Goal: Task Accomplishment & Management: Use online tool/utility

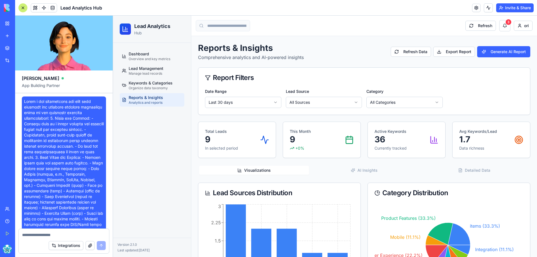
scroll to position [1711, 0]
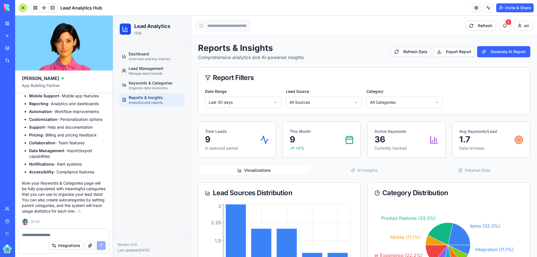
click at [64, 245] on button "Integrations" at bounding box center [66, 245] width 35 height 9
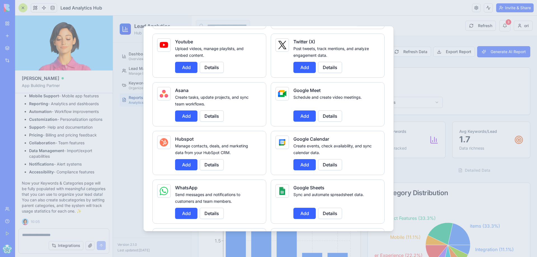
scroll to position [140, 0]
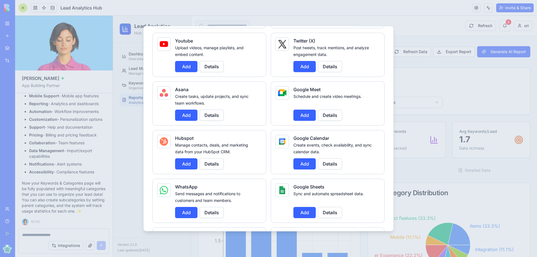
click at [303, 212] on button "Add" at bounding box center [304, 212] width 22 height 11
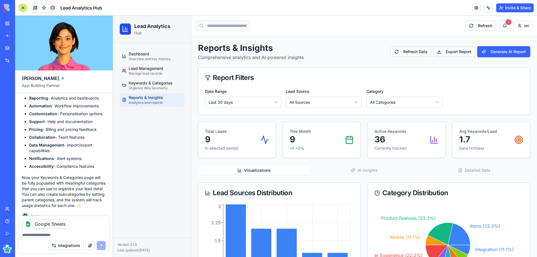
click at [38, 235] on textarea at bounding box center [64, 235] width 84 height 6
type textarea "**********"
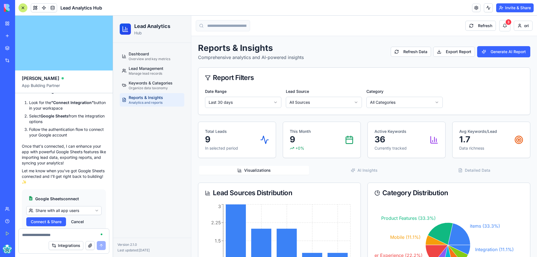
scroll to position [1942, 0]
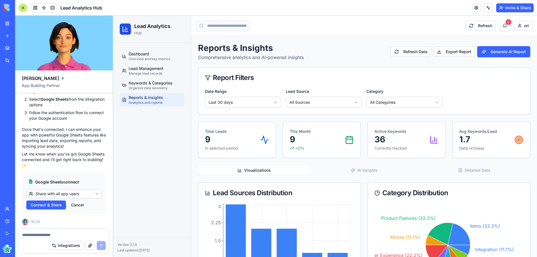
click at [55, 206] on span "Connect & Share" at bounding box center [46, 205] width 31 height 6
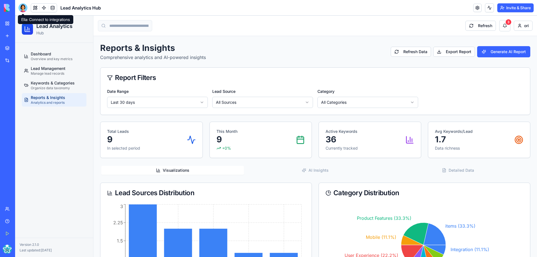
click at [24, 8] on div at bounding box center [22, 7] width 9 height 9
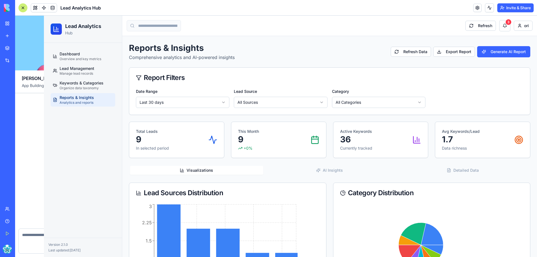
scroll to position [1878, 0]
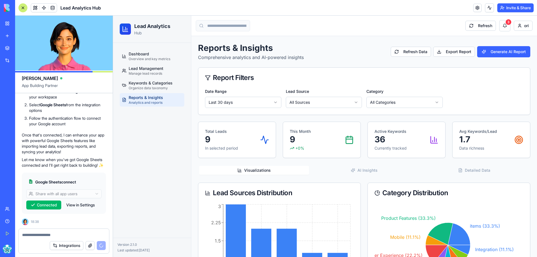
click at [51, 232] on textarea at bounding box center [64, 235] width 84 height 6
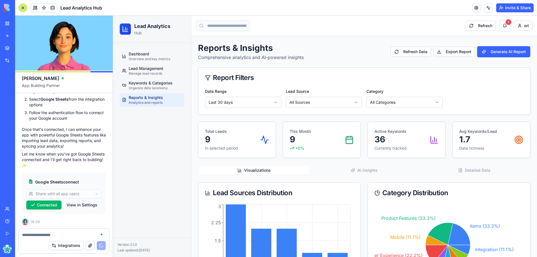
click at [79, 204] on button "View in Settings" at bounding box center [82, 205] width 36 height 9
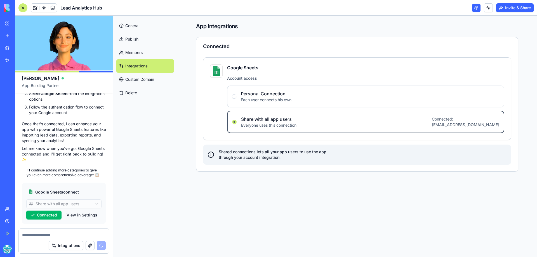
scroll to position [1893, 0]
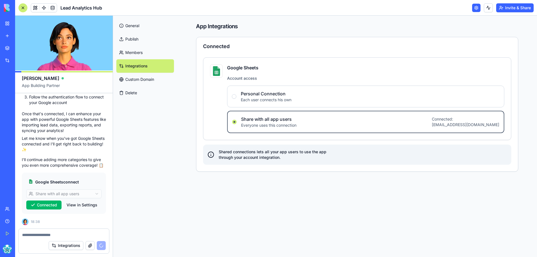
click at [273, 121] on span "Share with all app users" at bounding box center [268, 119] width 55 height 7
click at [237, 121] on users "Share with all app users Everyone uses this connection Connected: salescharm198…" at bounding box center [234, 122] width 4 height 4
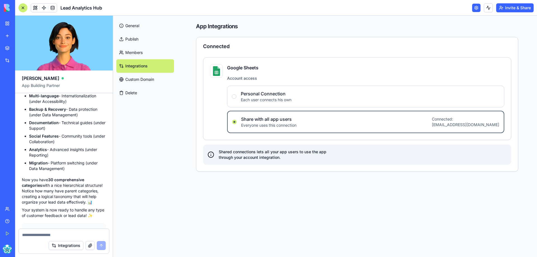
scroll to position [2206, 0]
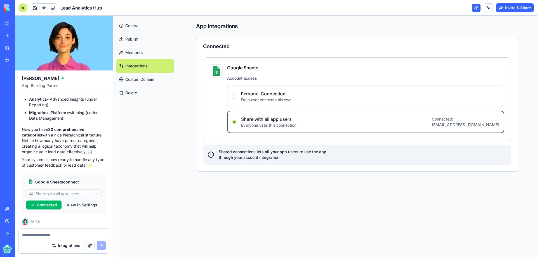
click at [137, 23] on link "General" at bounding box center [145, 25] width 58 height 13
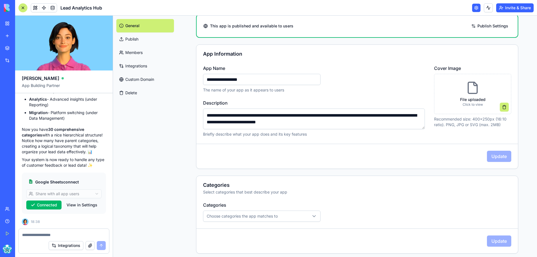
scroll to position [21, 0]
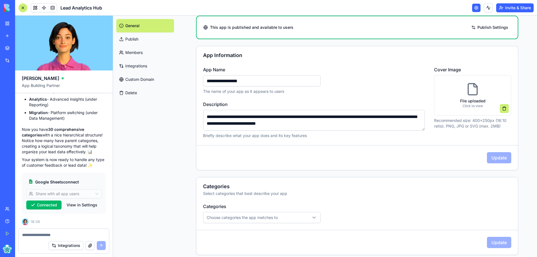
click at [272, 215] on span "Choose categories the app matches to" at bounding box center [242, 218] width 71 height 6
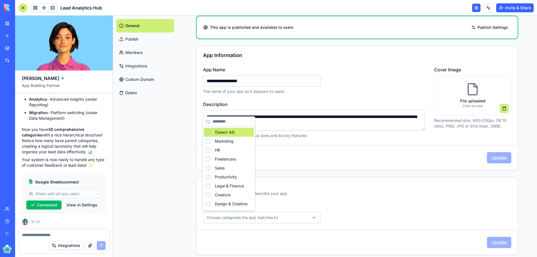
click at [272, 215] on html "BETA My Workspace New app Marketplace Integrations Recent Email Categorizer Lea…" at bounding box center [268, 128] width 537 height 257
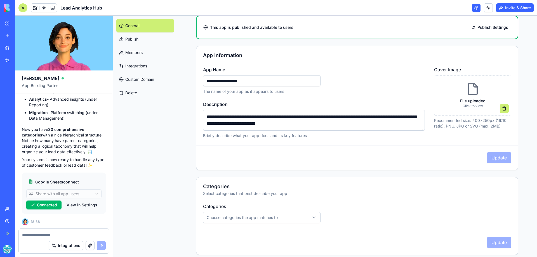
click at [135, 40] on link "Publish" at bounding box center [145, 38] width 58 height 13
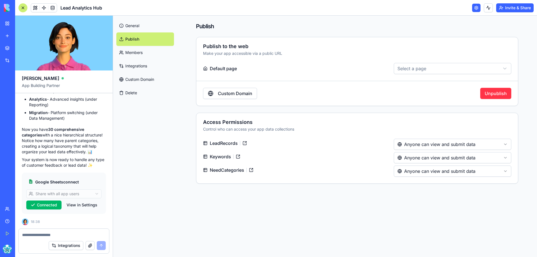
click at [137, 53] on link "Members" at bounding box center [145, 52] width 58 height 13
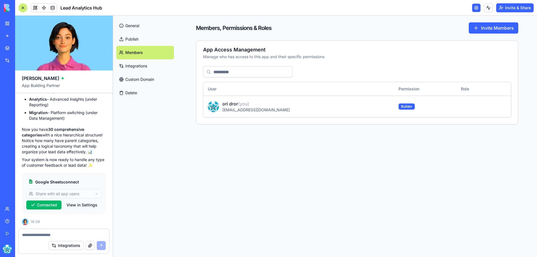
click at [141, 65] on link "Integrations" at bounding box center [145, 65] width 58 height 13
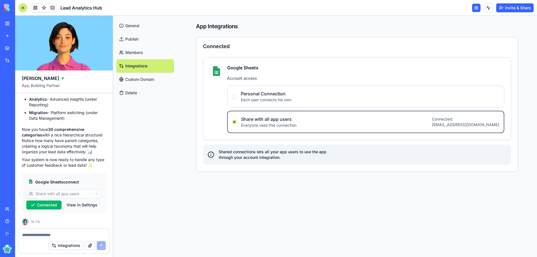
click at [147, 80] on link "Custom Domain" at bounding box center [145, 79] width 58 height 13
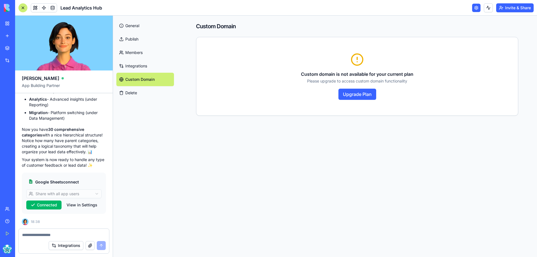
click at [137, 25] on link "General" at bounding box center [145, 25] width 58 height 13
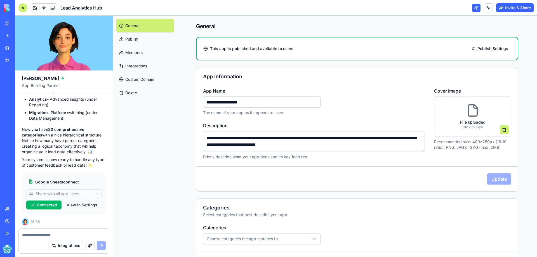
click at [18, 23] on div "My Workspace" at bounding box center [16, 24] width 7 height 6
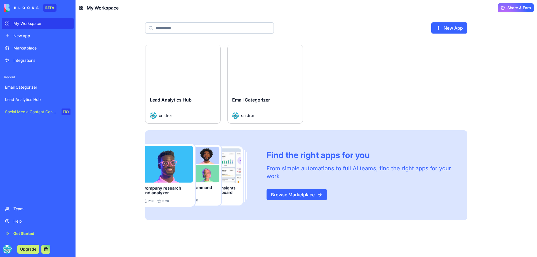
click at [185, 77] on div "Launch" at bounding box center [182, 68] width 75 height 47
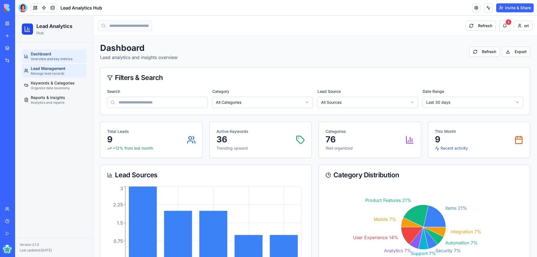
click at [55, 69] on span "Lead Management" at bounding box center [48, 69] width 35 height 6
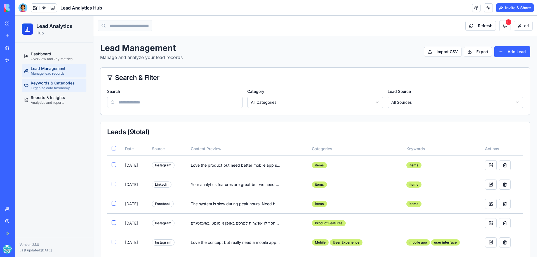
click at [54, 86] on span "Keywords & Categories" at bounding box center [53, 83] width 44 height 6
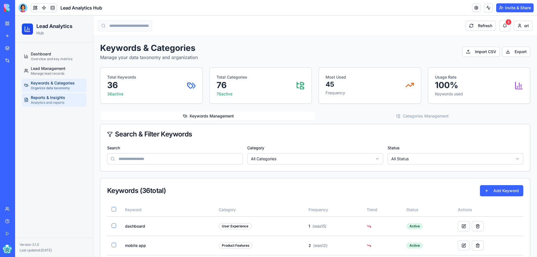
click at [56, 98] on span "Reports & Insights" at bounding box center [48, 98] width 34 height 6
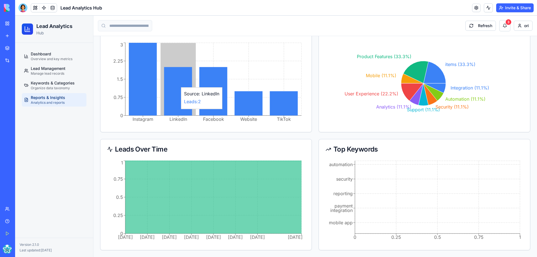
scroll to position [106, 0]
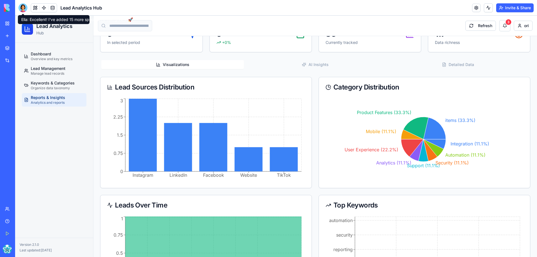
click at [25, 10] on div at bounding box center [22, 7] width 9 height 9
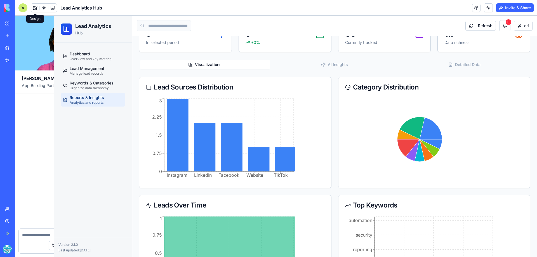
scroll to position [2206, 0]
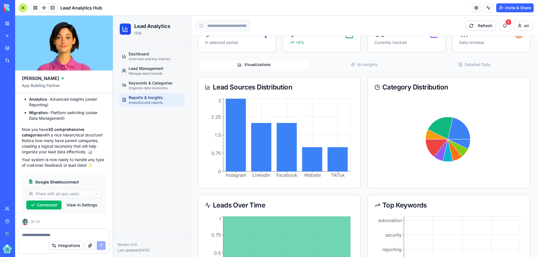
click at [43, 235] on textarea at bounding box center [64, 235] width 84 height 6
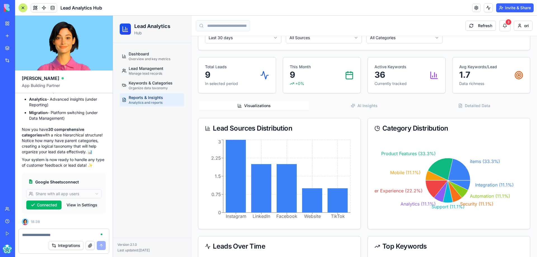
scroll to position [0, 0]
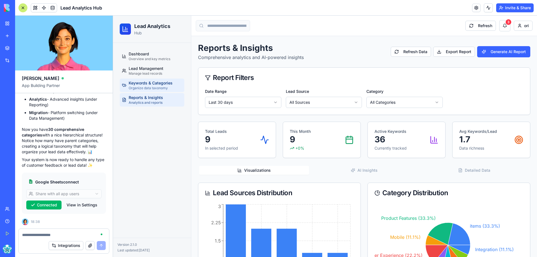
click at [152, 85] on span "Keywords & Categories" at bounding box center [151, 83] width 44 height 6
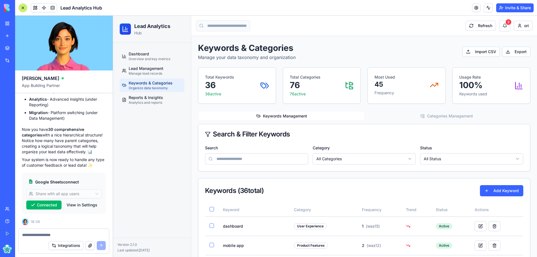
click at [34, 234] on textarea at bounding box center [64, 235] width 84 height 6
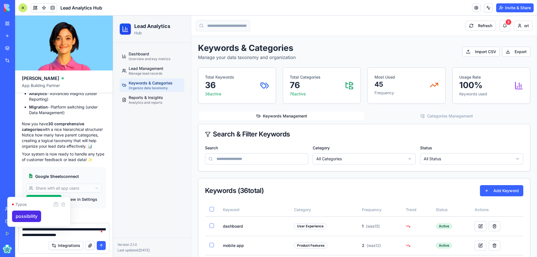
type textarea "**********"
drag, startPoint x: 59, startPoint y: 227, endPoint x: 32, endPoint y: 216, distance: 29.6
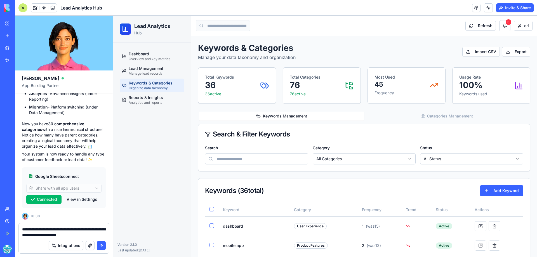
click at [97, 234] on textarea "**********" at bounding box center [64, 232] width 84 height 11
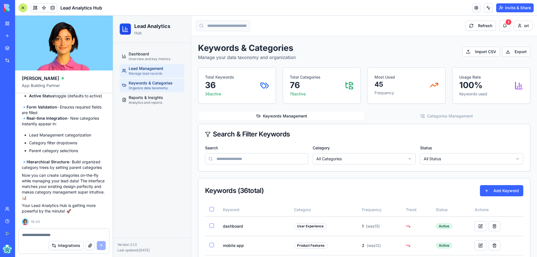
click at [139, 72] on span "Manage lead records" at bounding box center [146, 73] width 34 height 4
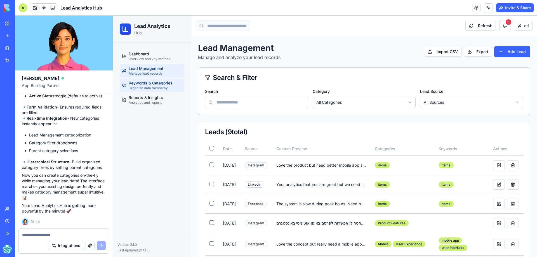
click at [137, 84] on span "Keywords & Categories" at bounding box center [151, 83] width 44 height 6
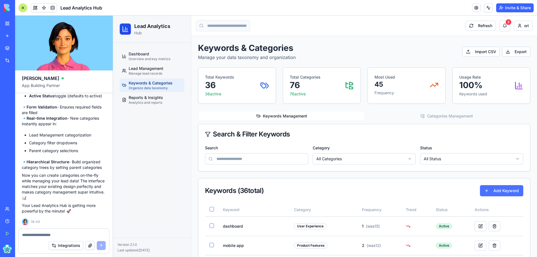
click at [513, 194] on button "Add Keyword" at bounding box center [501, 190] width 43 height 11
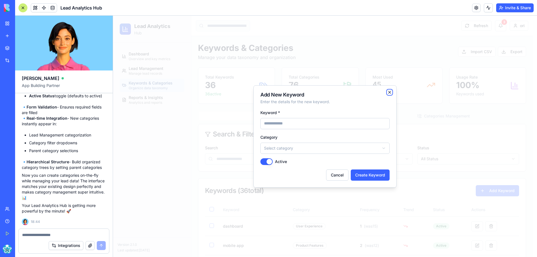
click at [388, 93] on icon "button" at bounding box center [389, 92] width 4 height 4
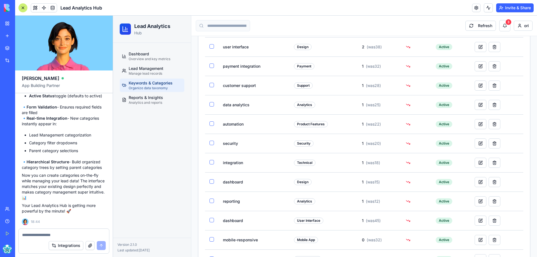
scroll to position [196, 0]
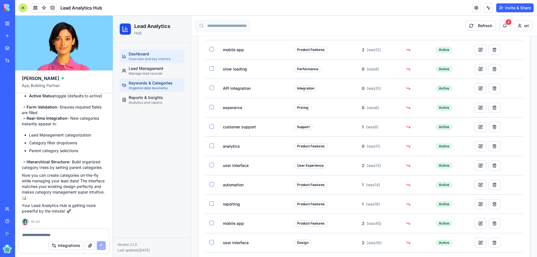
click at [137, 55] on span "Dashboard" at bounding box center [139, 54] width 20 height 6
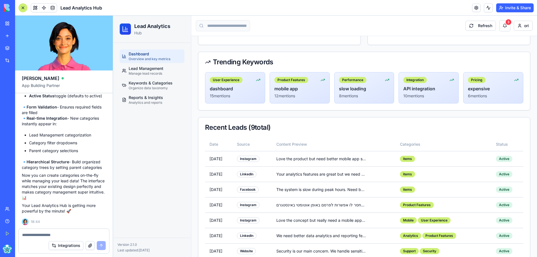
scroll to position [277, 0]
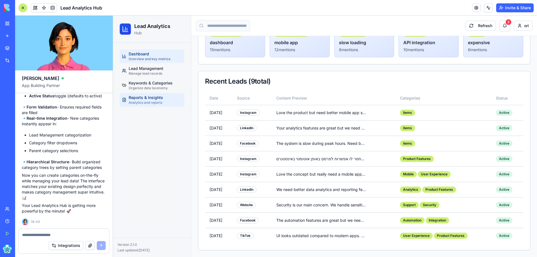
click at [152, 100] on span "Analytics and reports" at bounding box center [146, 102] width 34 height 4
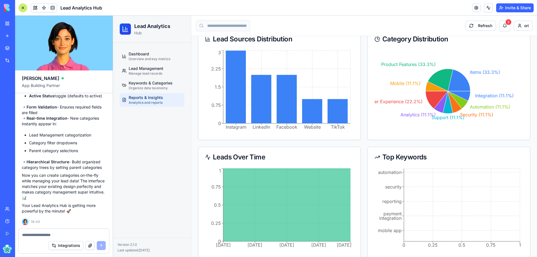
scroll to position [162, 0]
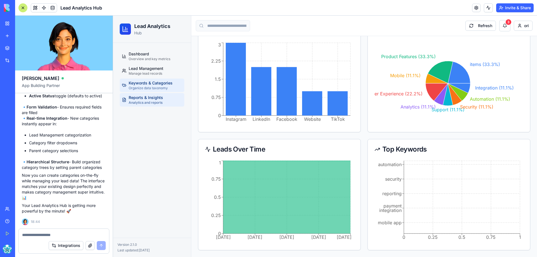
click at [158, 85] on span "Keywords & Categories" at bounding box center [151, 83] width 44 height 6
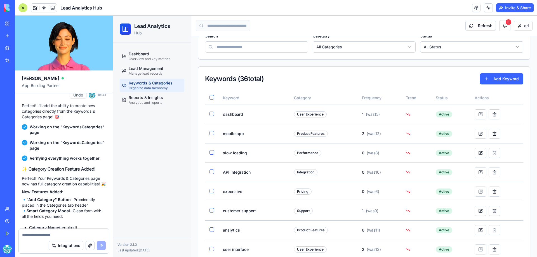
scroll to position [2391, 0]
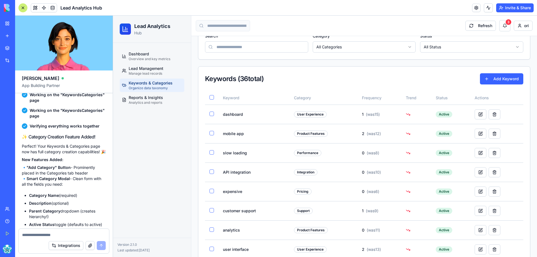
drag, startPoint x: 31, startPoint y: 180, endPoint x: 71, endPoint y: 179, distance: 40.6
click at [71, 179] on p "🔹 "Add Category" Button - Prominently placed in the Categories tab header 🔹 Sma…" at bounding box center [64, 176] width 84 height 22
copy strong "dd Category" Button"
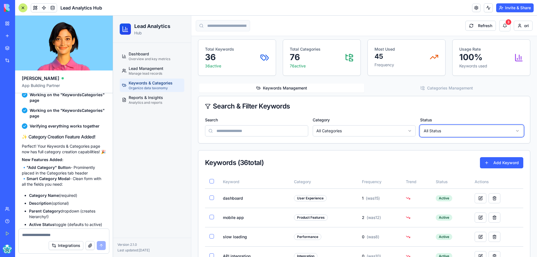
click at [444, 88] on button "Categories Management" at bounding box center [446, 88] width 165 height 9
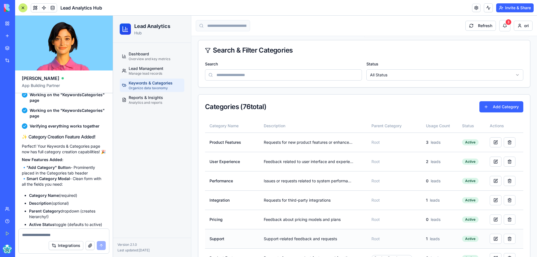
scroll to position [0, 0]
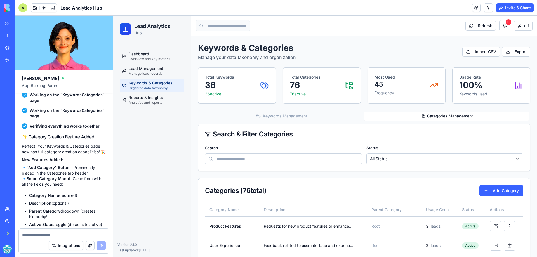
click at [292, 116] on button "Keywords Management" at bounding box center [281, 116] width 165 height 9
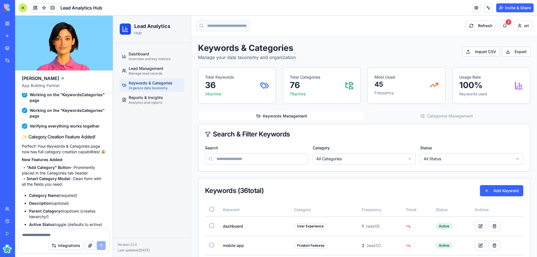
click at [445, 118] on button "Categories Management" at bounding box center [446, 116] width 165 height 9
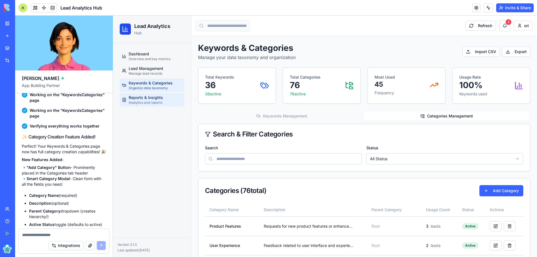
click at [144, 98] on span "Reports & Insights" at bounding box center [146, 98] width 34 height 6
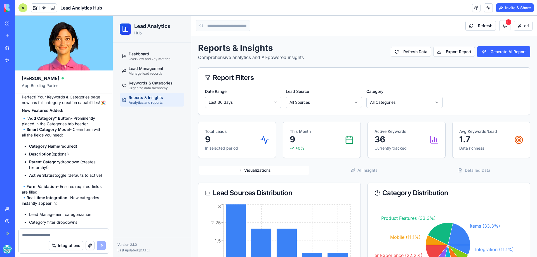
scroll to position [2503, 0]
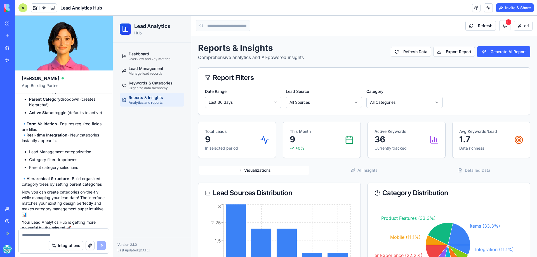
click at [39, 237] on textarea at bounding box center [64, 235] width 84 height 6
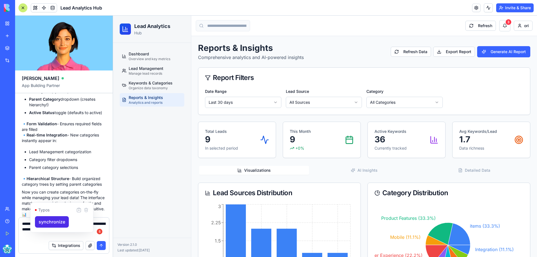
click at [41, 234] on textarea "**********" at bounding box center [64, 229] width 84 height 17
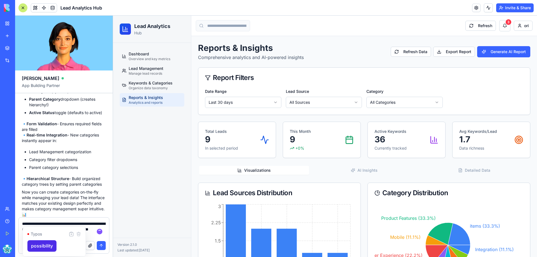
click at [82, 225] on textarea "**********" at bounding box center [64, 229] width 84 height 17
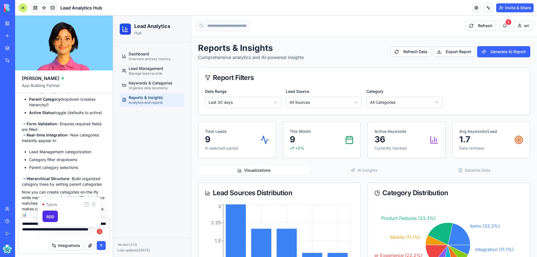
type textarea "**********"
click at [72, 236] on textarea "**********" at bounding box center [64, 229] width 84 height 17
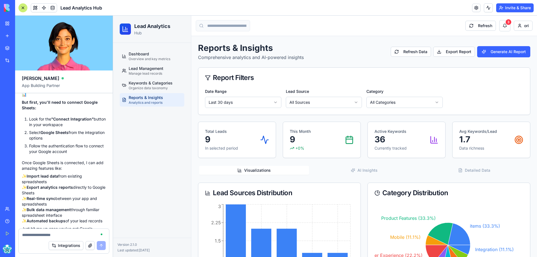
scroll to position [2636, 0]
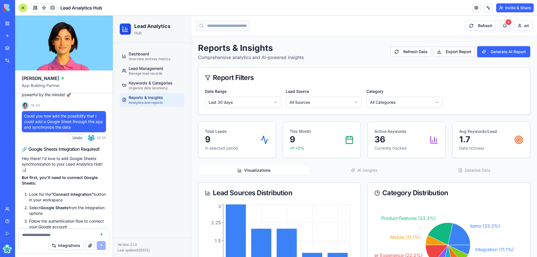
click at [500, 23] on button "3" at bounding box center [504, 25] width 11 height 11
click at [501, 25] on button "3" at bounding box center [504, 25] width 11 height 11
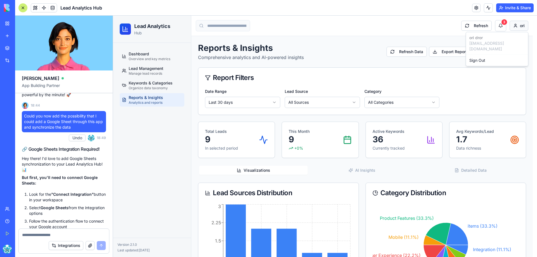
click at [520, 25] on html "Lead Analytics Hub Dashboard Overview and key metrics Lead Management Manage le…" at bounding box center [325, 217] width 424 height 403
click at [398, 30] on html "Lead Analytics Hub Dashboard Overview and key metrics Lead Management Manage le…" at bounding box center [325, 217] width 424 height 403
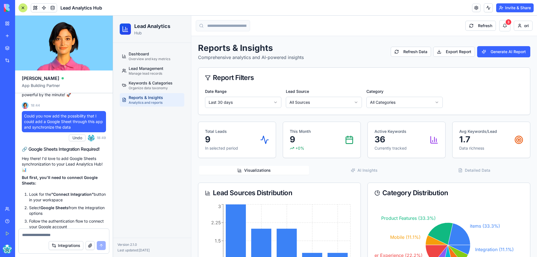
click at [21, 62] on div "Integrations" at bounding box center [16, 61] width 7 height 6
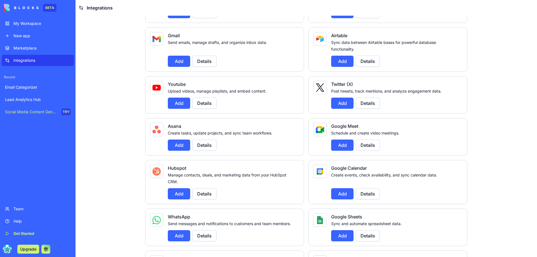
scroll to position [112, 0]
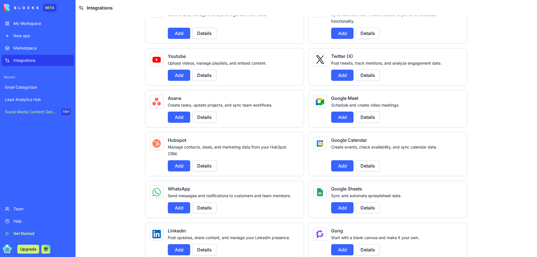
click at [334, 202] on button "Add" at bounding box center [342, 207] width 22 height 11
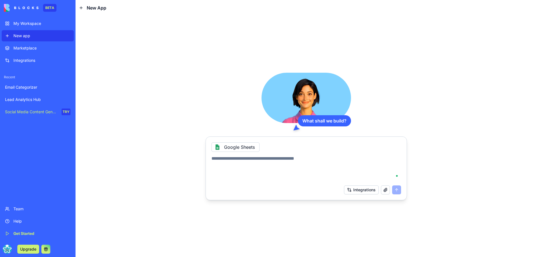
click at [243, 161] on textarea at bounding box center [306, 168] width 190 height 27
click at [30, 100] on div "Lead Analytics Hub" at bounding box center [37, 100] width 65 height 6
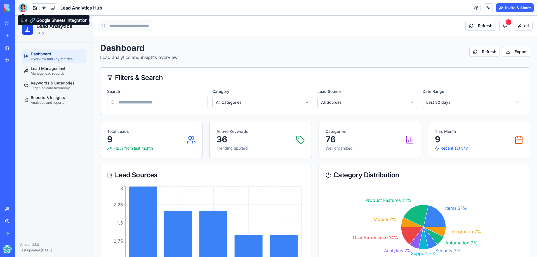
click at [25, 7] on div at bounding box center [22, 7] width 9 height 9
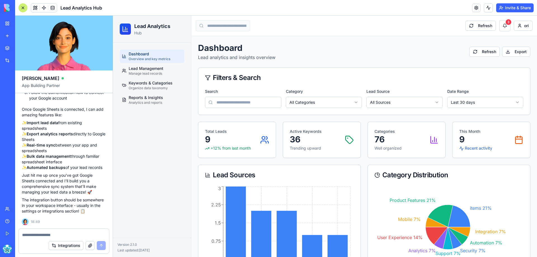
scroll to position [2776, 0]
click at [43, 8] on link at bounding box center [44, 8] width 8 height 8
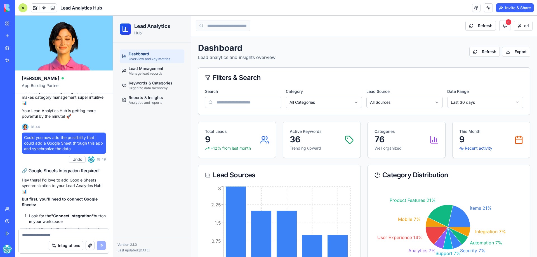
scroll to position [2581, 0]
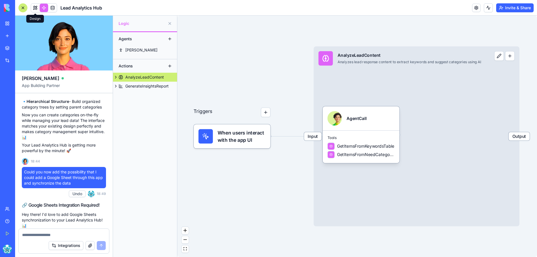
click at [35, 8] on link at bounding box center [35, 8] width 8 height 8
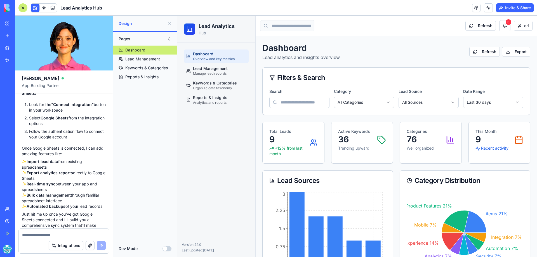
scroll to position [2776, 0]
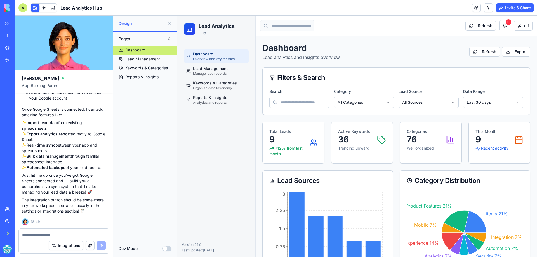
click at [39, 234] on textarea at bounding box center [64, 235] width 84 height 6
click at [70, 245] on button "Integrations" at bounding box center [66, 245] width 35 height 9
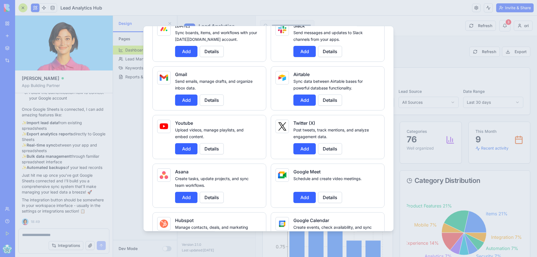
scroll to position [140, 0]
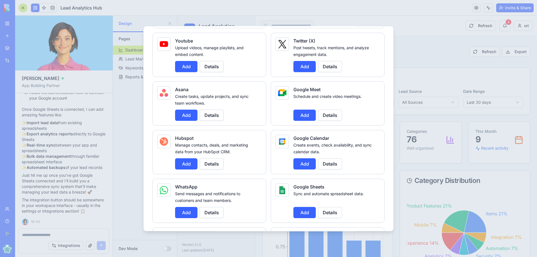
click at [301, 211] on button "Add" at bounding box center [304, 212] width 22 height 11
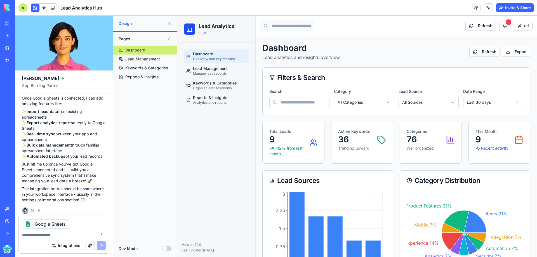
click at [38, 236] on textarea at bounding box center [64, 235] width 84 height 6
type textarea "**********"
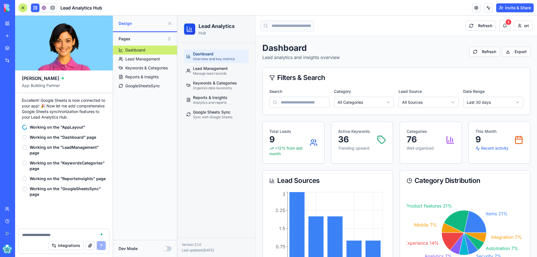
scroll to position [3297, 0]
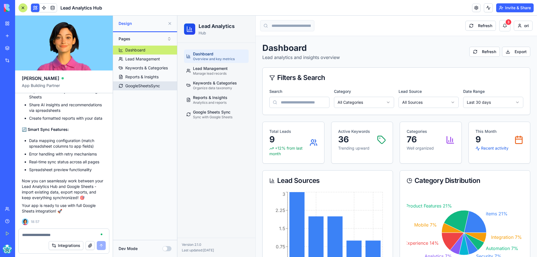
click at [138, 86] on div "GoogleSheetsSync" at bounding box center [142, 86] width 35 height 6
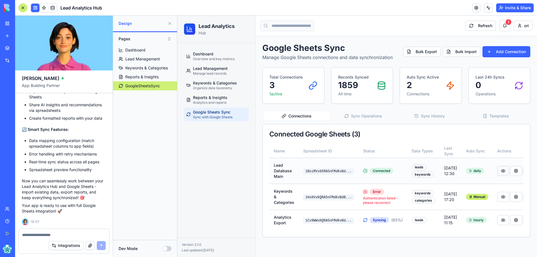
click at [498, 172] on button at bounding box center [503, 171] width 12 height 10
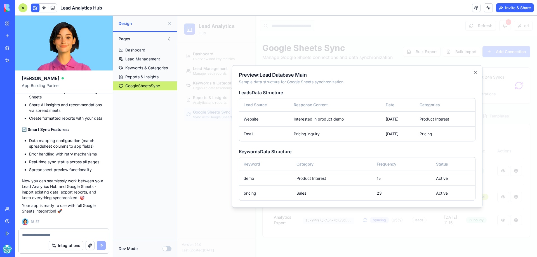
click at [475, 75] on h2 "Preview: Lead Database Main" at bounding box center [357, 74] width 237 height 5
click at [475, 73] on icon "button" at bounding box center [475, 72] width 4 height 4
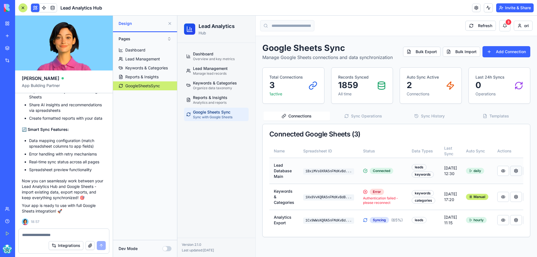
click at [510, 172] on button at bounding box center [516, 171] width 12 height 10
click at [510, 169] on button at bounding box center [516, 171] width 12 height 10
click at [505, 50] on button "Add Connection" at bounding box center [507, 51] width 48 height 11
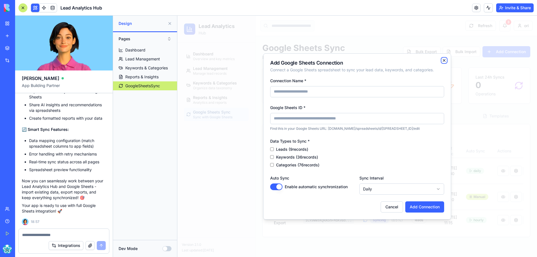
click at [443, 60] on icon "button" at bounding box center [444, 60] width 4 height 4
